Goal: Information Seeking & Learning: Learn about a topic

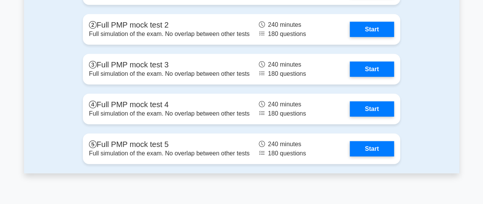
scroll to position [993, 0]
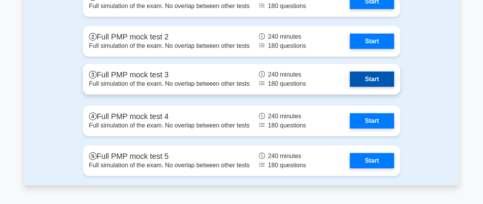
click at [350, 75] on link "Start" at bounding box center [372, 78] width 44 height 15
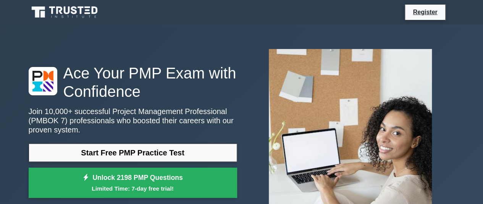
scroll to position [38, 0]
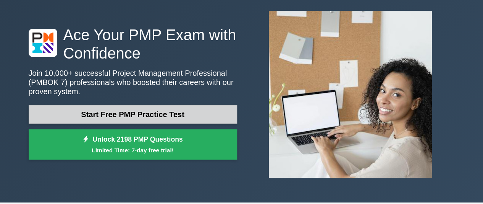
click at [156, 110] on link "Start Free PMP Practice Test" at bounding box center [133, 114] width 209 height 18
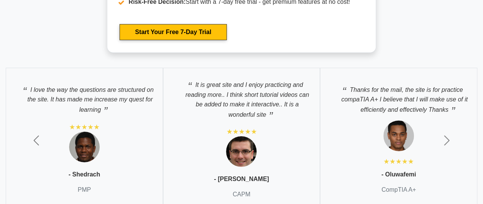
scroll to position [1413, 0]
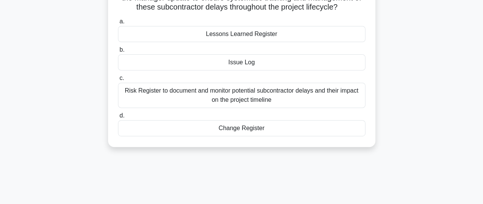
scroll to position [115, 0]
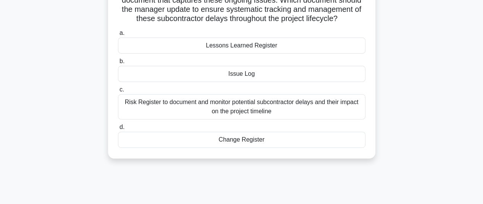
click at [240, 82] on div "Issue Log" at bounding box center [242, 74] width 248 height 16
click at [118, 64] on input "b. Issue Log" at bounding box center [118, 61] width 0 height 5
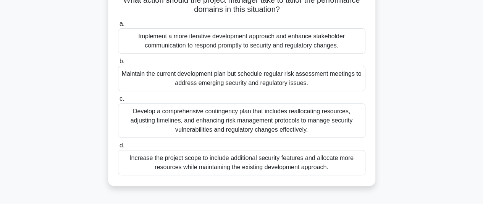
scroll to position [153, 0]
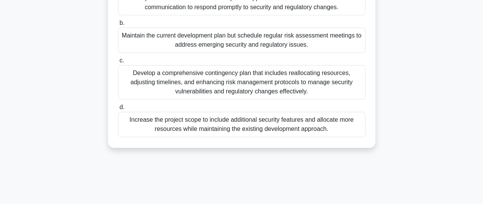
click at [243, 119] on div "Increase the project scope to include additional security features and allocate…" at bounding box center [242, 124] width 248 height 25
click at [118, 110] on input "d. Increase the project scope to include additional security features and alloc…" at bounding box center [118, 107] width 0 height 5
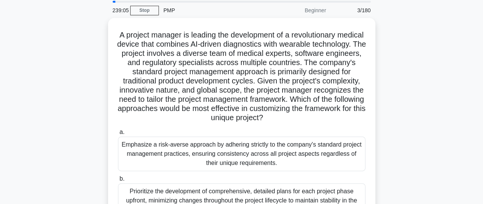
scroll to position [0, 0]
